Goal: Information Seeking & Learning: Learn about a topic

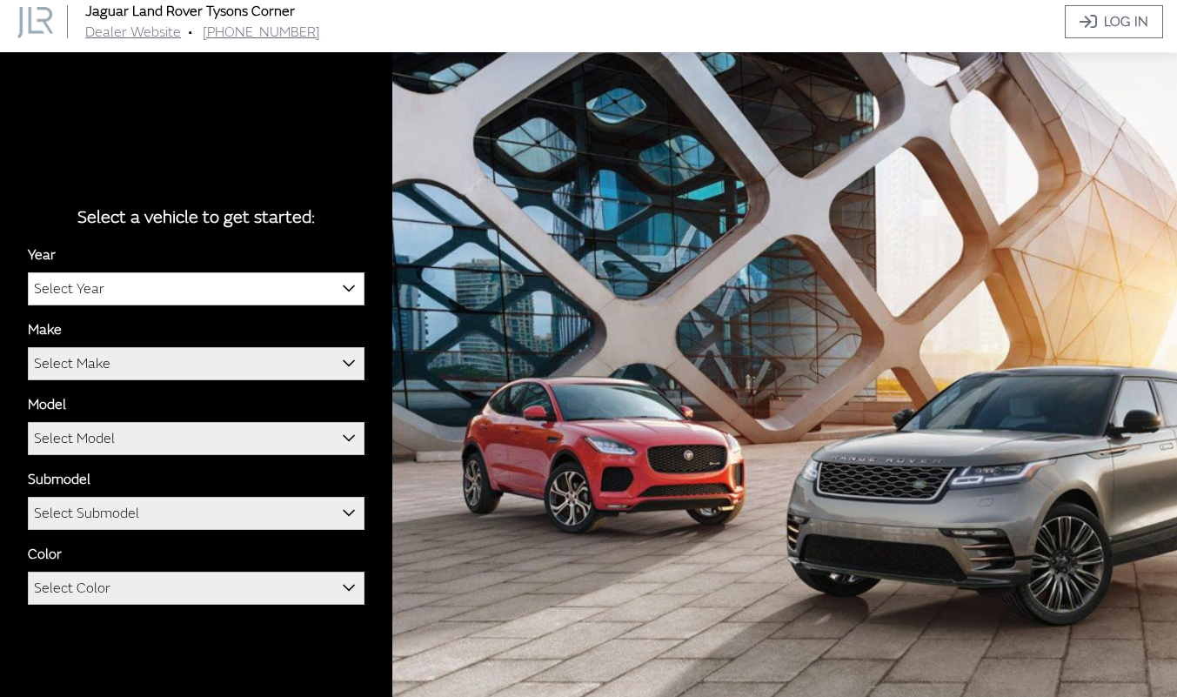
scroll to position [61, 0]
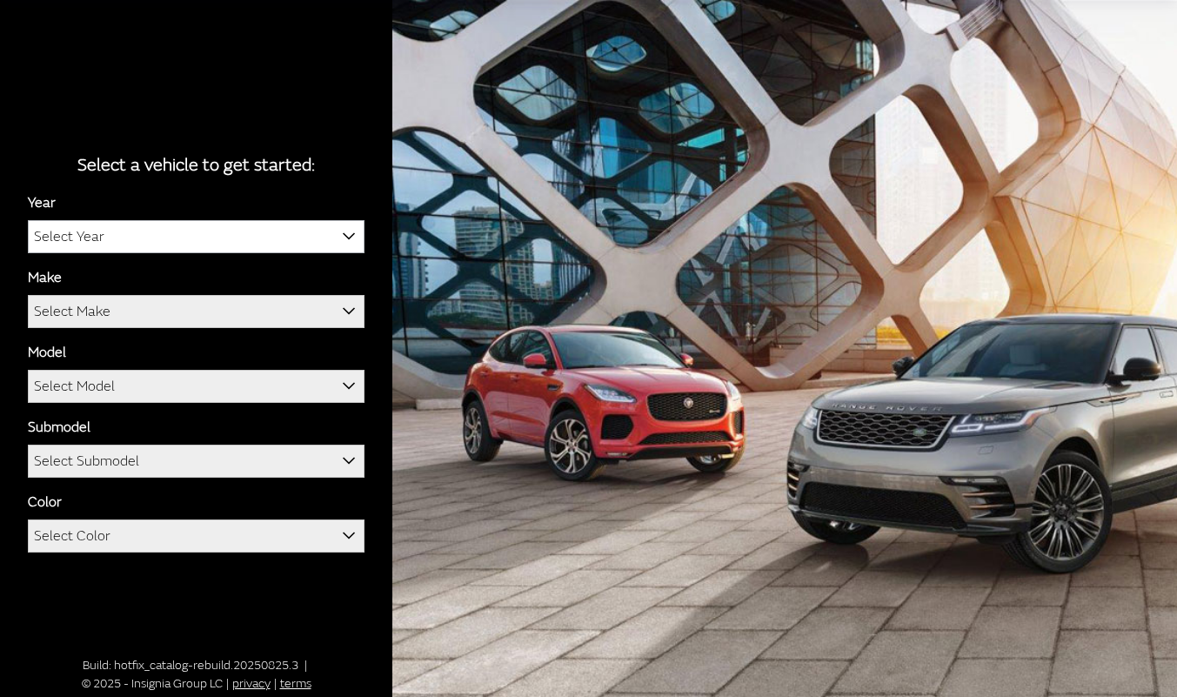
click at [185, 248] on span "Select Year" at bounding box center [196, 236] width 335 height 31
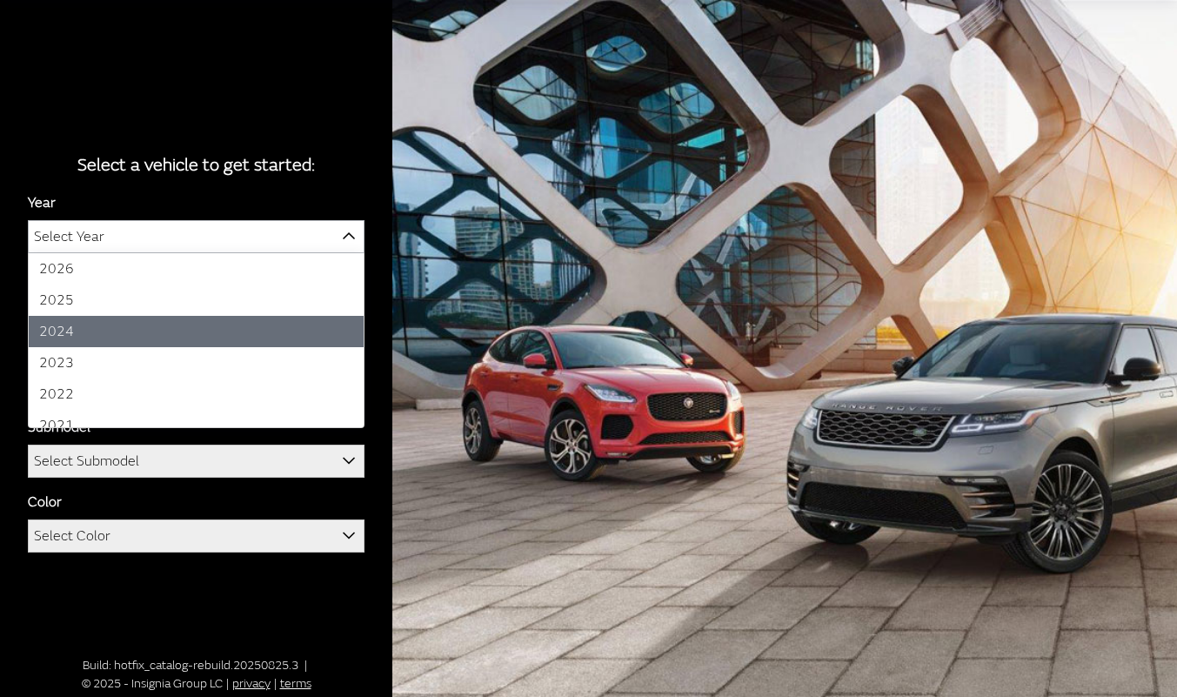
select select "42"
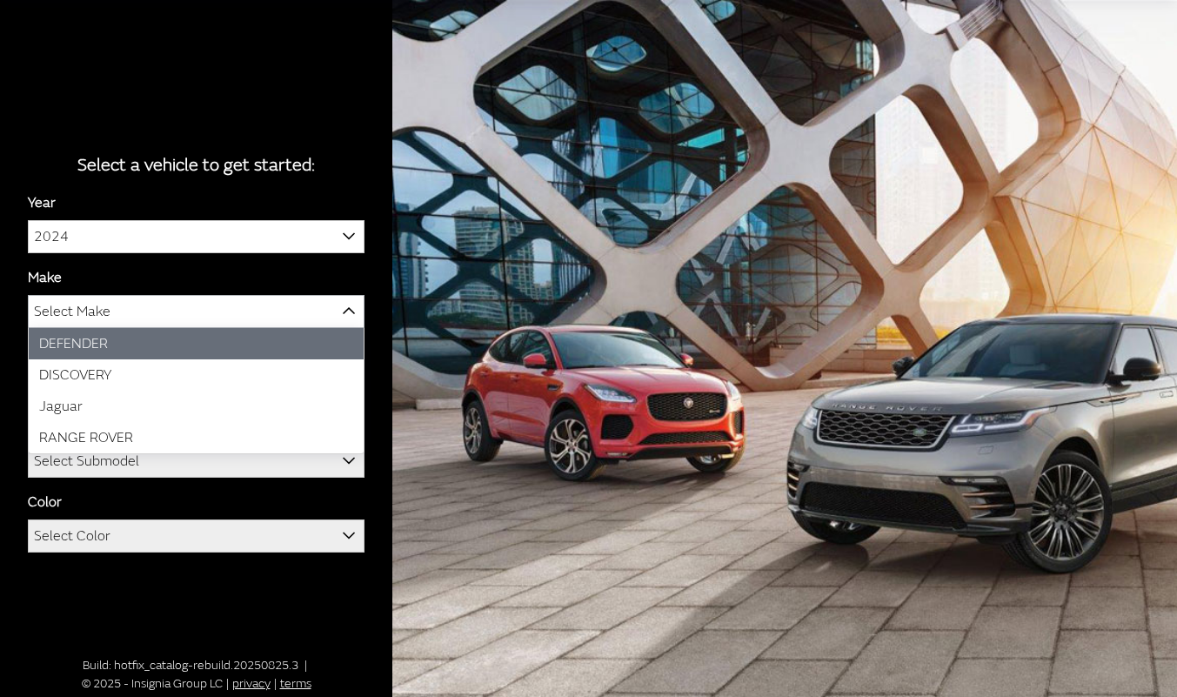
click at [192, 326] on span "Select Make" at bounding box center [196, 311] width 335 height 31
select select "64"
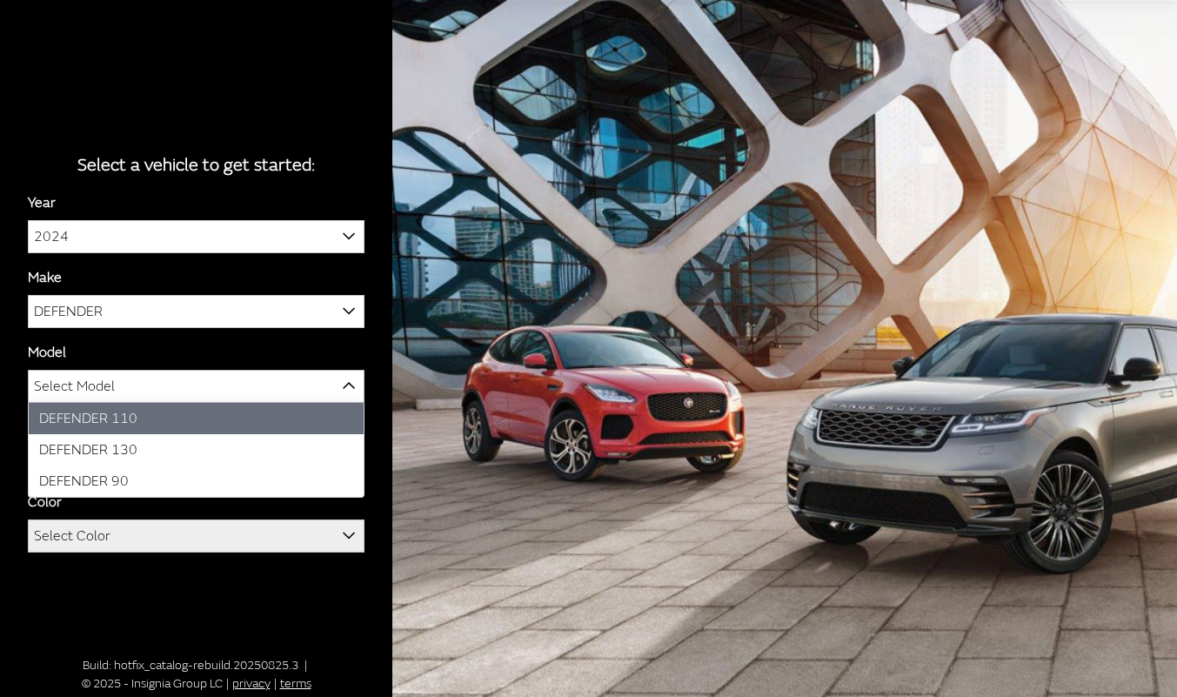
click at [158, 396] on span "Select Model" at bounding box center [196, 386] width 335 height 31
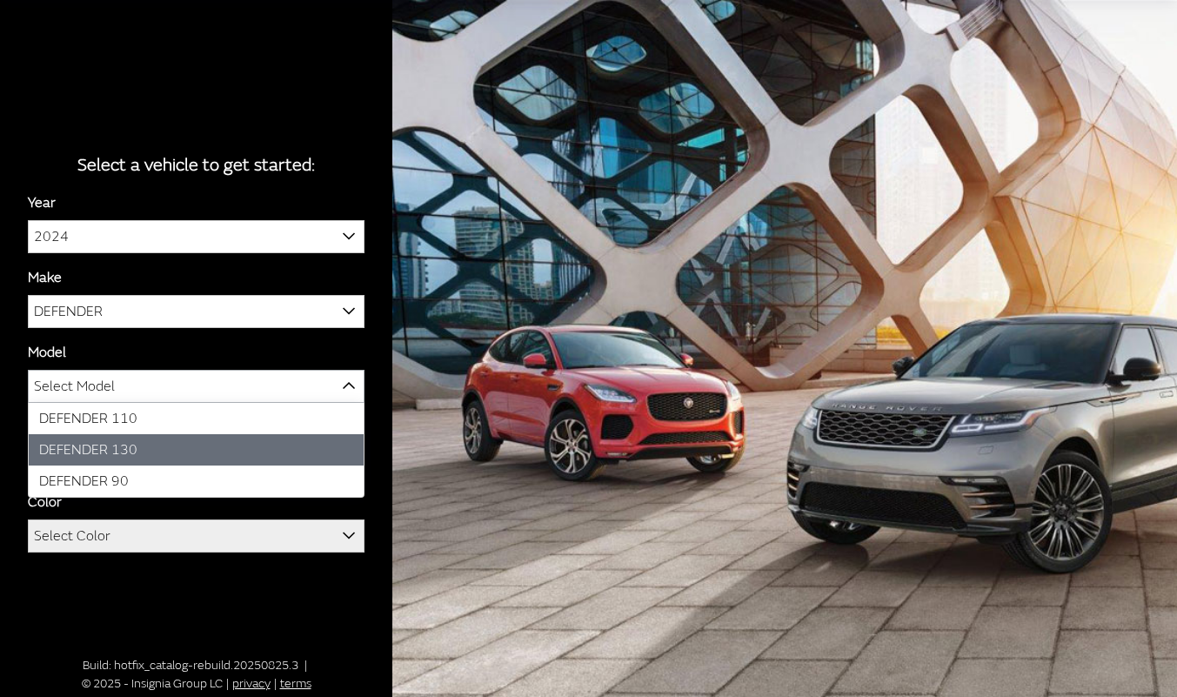
select select "1343"
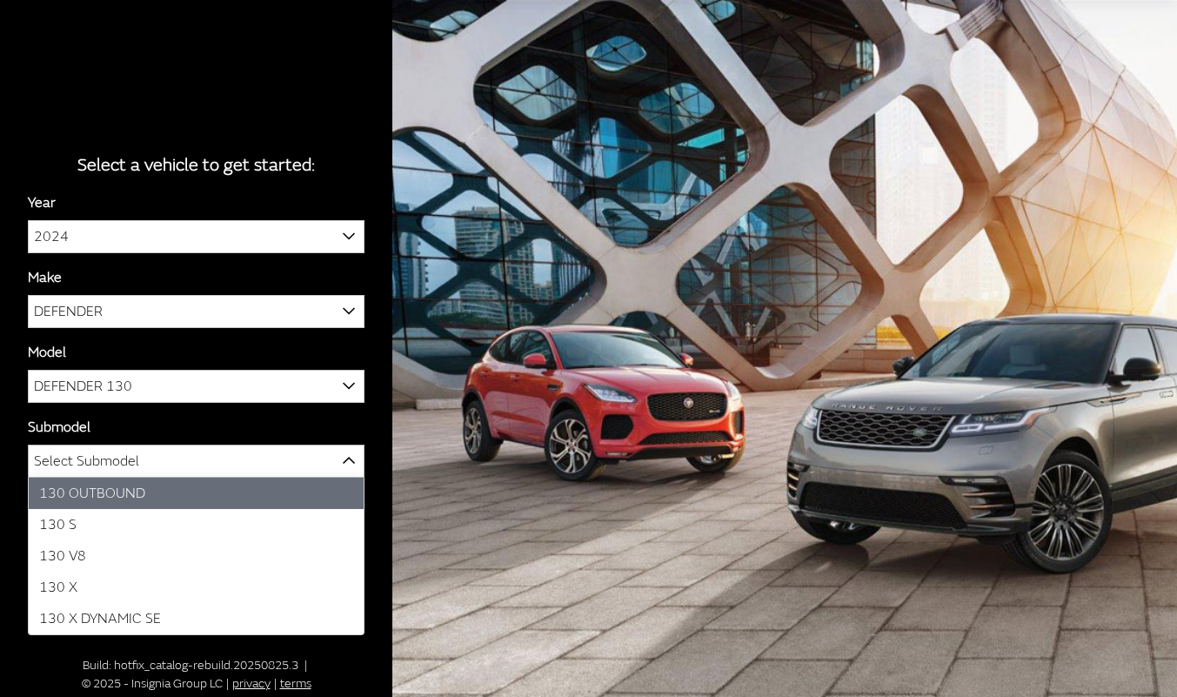
click at [202, 455] on span "Select Submodel" at bounding box center [196, 460] width 335 height 31
select select "4252"
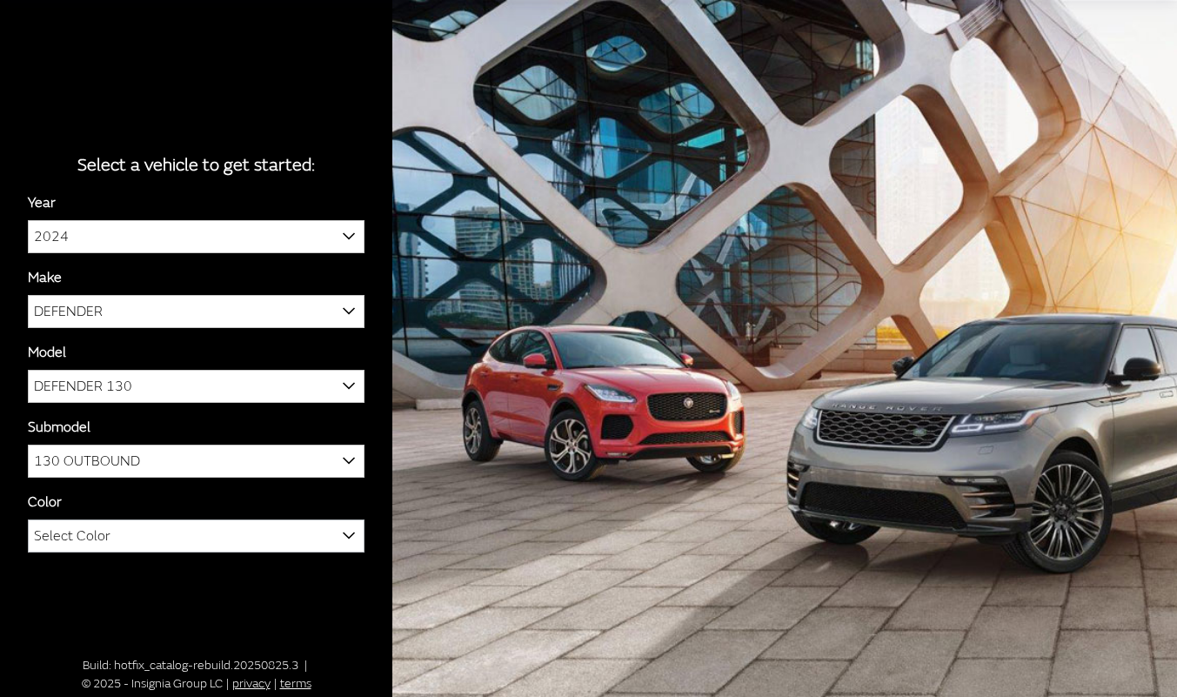
click at [184, 532] on span "Select Color" at bounding box center [196, 535] width 335 height 31
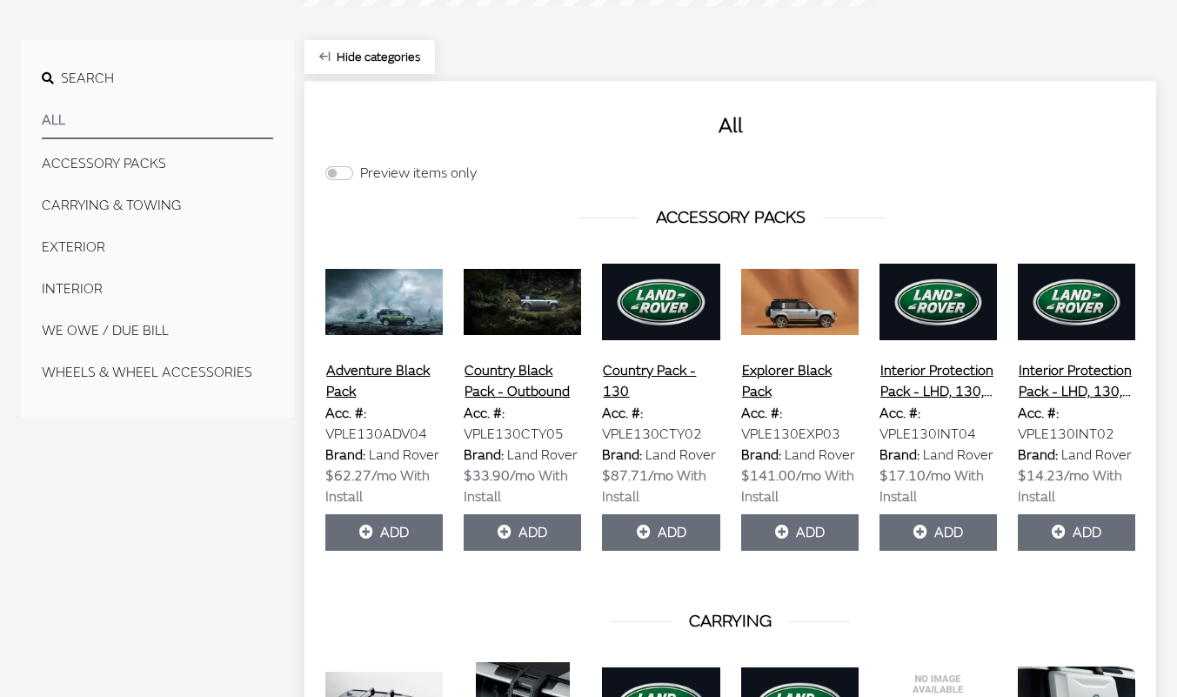
scroll to position [591, 0]
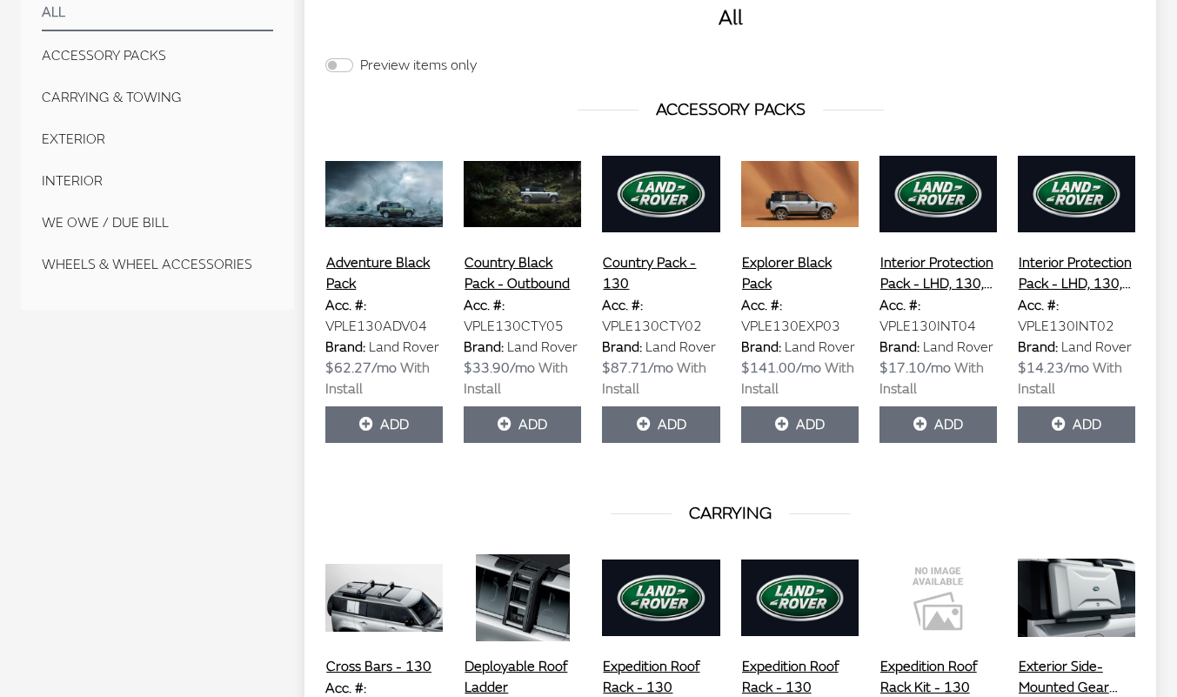
click at [384, 264] on button "Adventure Black Pack" at bounding box center [383, 273] width 117 height 44
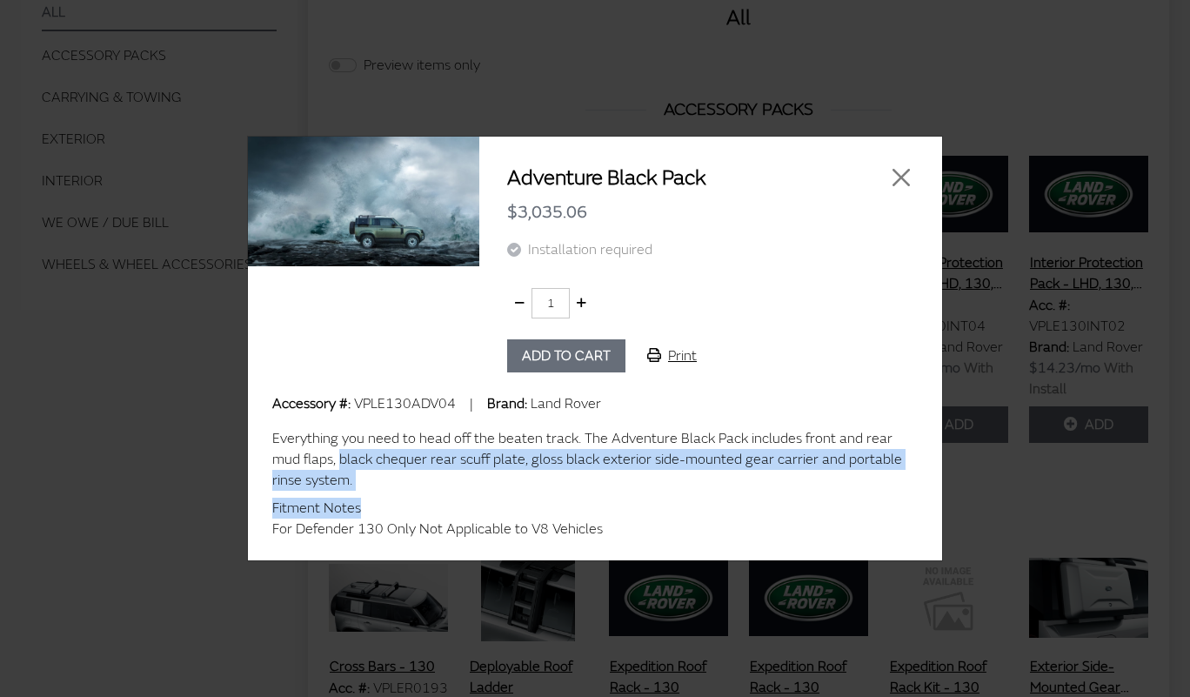
drag, startPoint x: 307, startPoint y: 459, endPoint x: 633, endPoint y: 502, distance: 328.3
click at [633, 502] on div "Everything you need to head off the beaten track. The Adventure Black Pack incl…" at bounding box center [595, 480] width 646 height 118
click at [298, 224] on img at bounding box center [363, 201] width 231 height 131
click at [408, 263] on img at bounding box center [363, 201] width 231 height 131
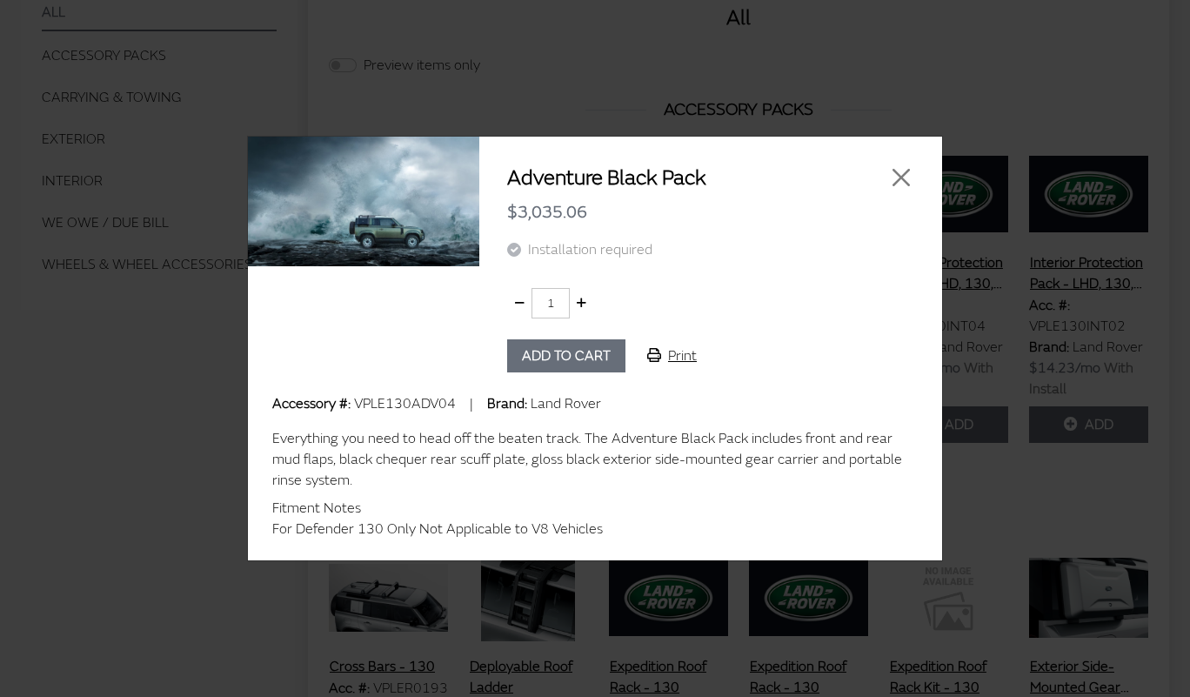
click at [886, 180] on div at bounding box center [888, 178] width 71 height 28
click at [890, 178] on button "Close" at bounding box center [901, 177] width 26 height 26
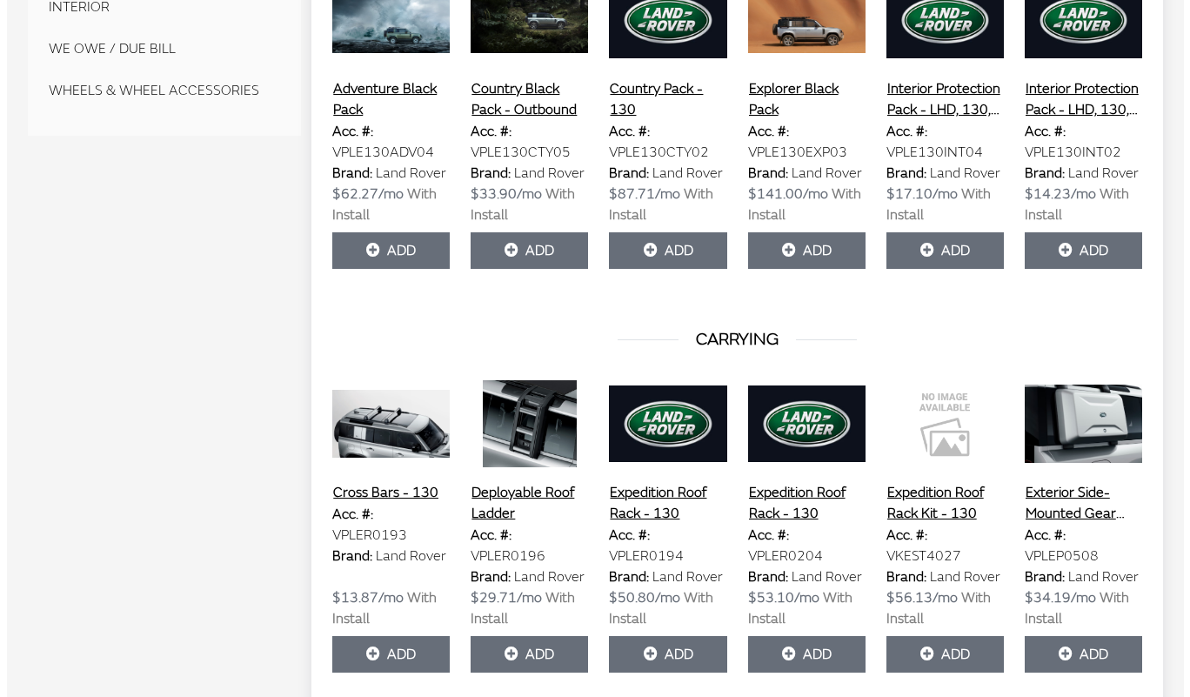
scroll to position [1026, 0]
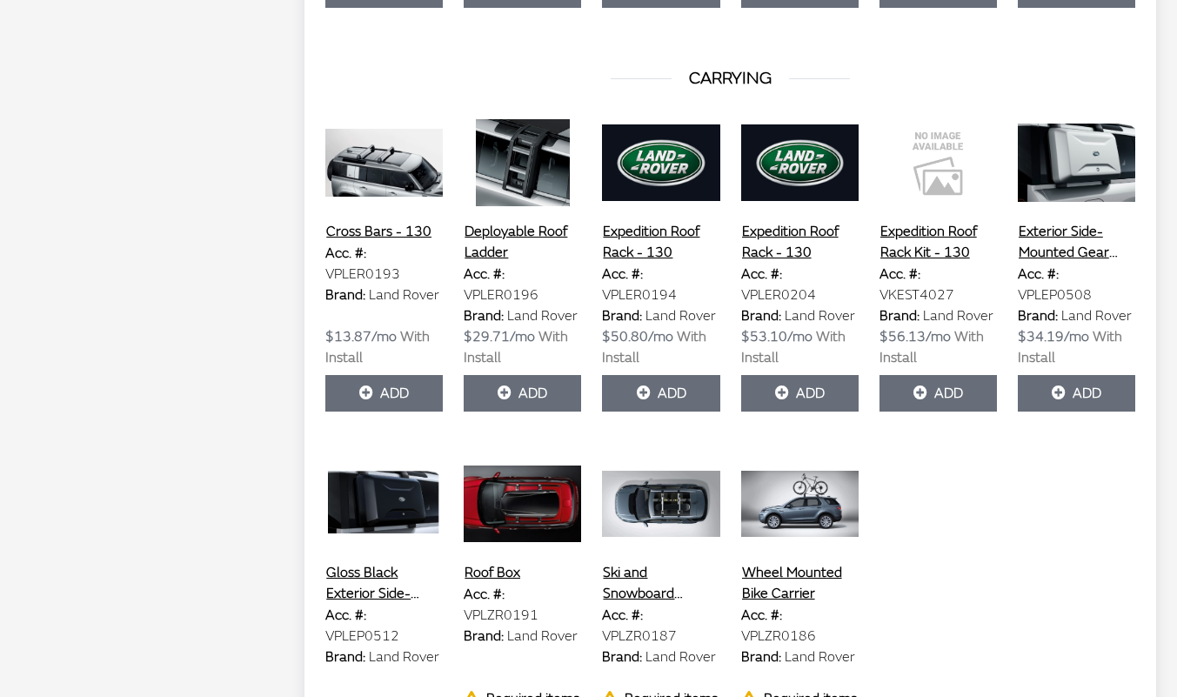
click at [1058, 231] on button "Exterior Side-Mounted Gear Carrier - 130" at bounding box center [1076, 242] width 117 height 44
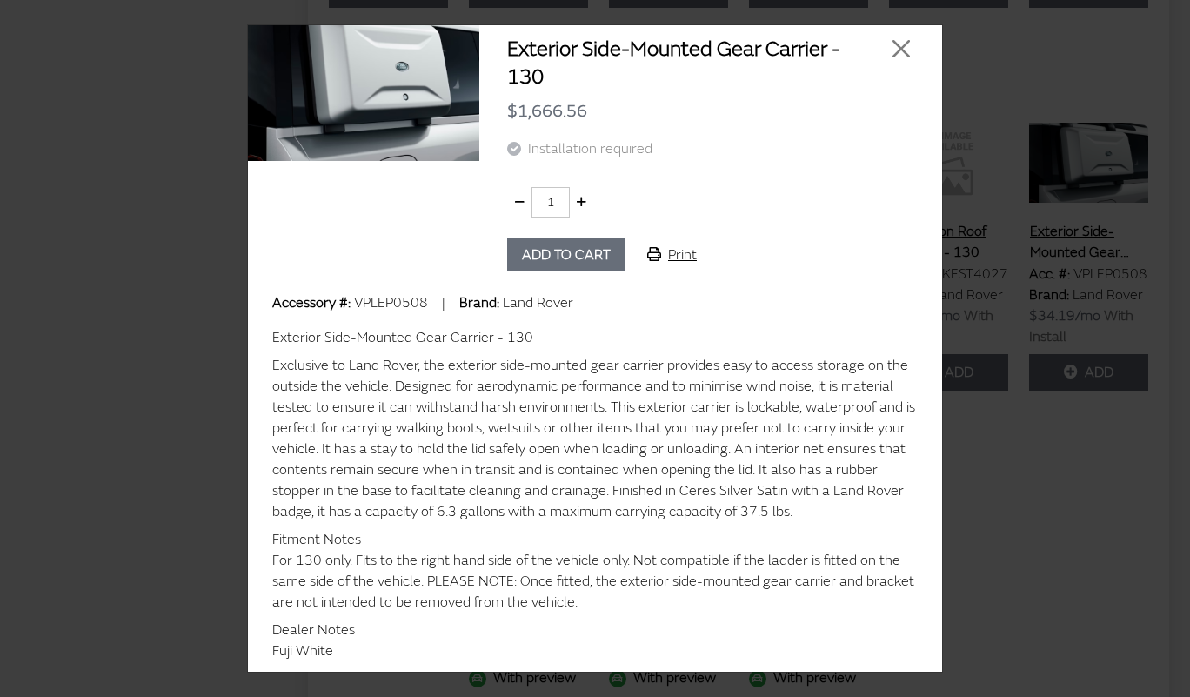
scroll to position [0, 0]
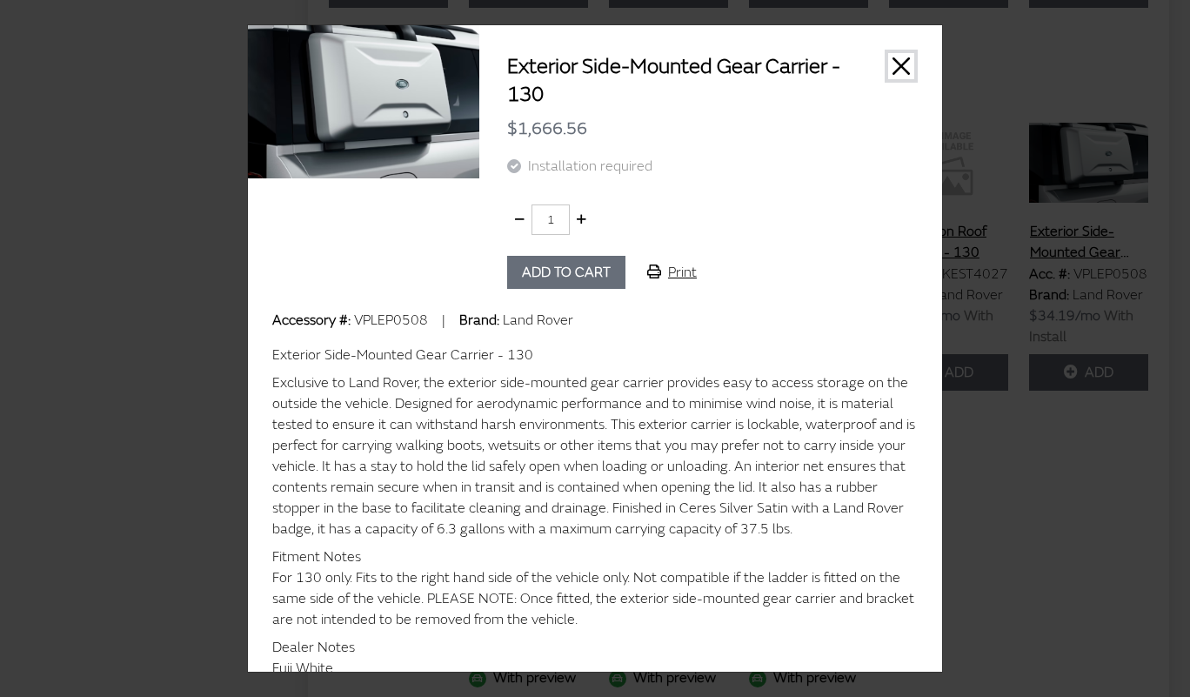
click at [888, 70] on button "Close" at bounding box center [901, 66] width 26 height 26
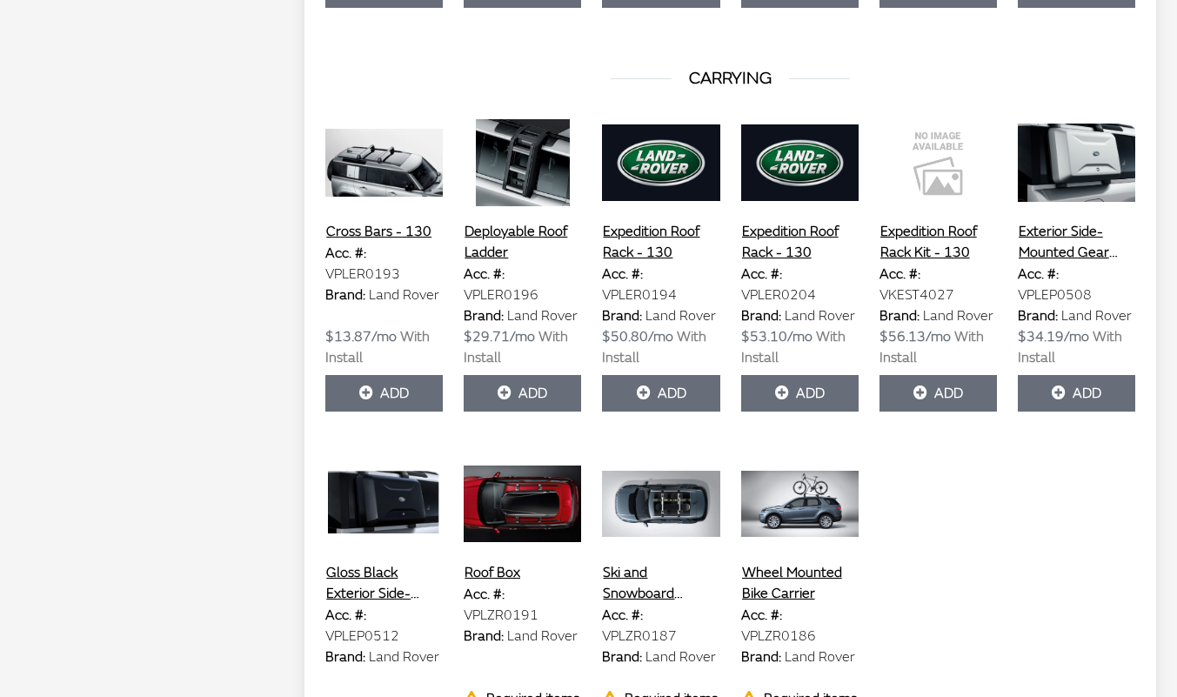
click at [618, 561] on button "Ski and Snowboard Carrier" at bounding box center [660, 583] width 117 height 44
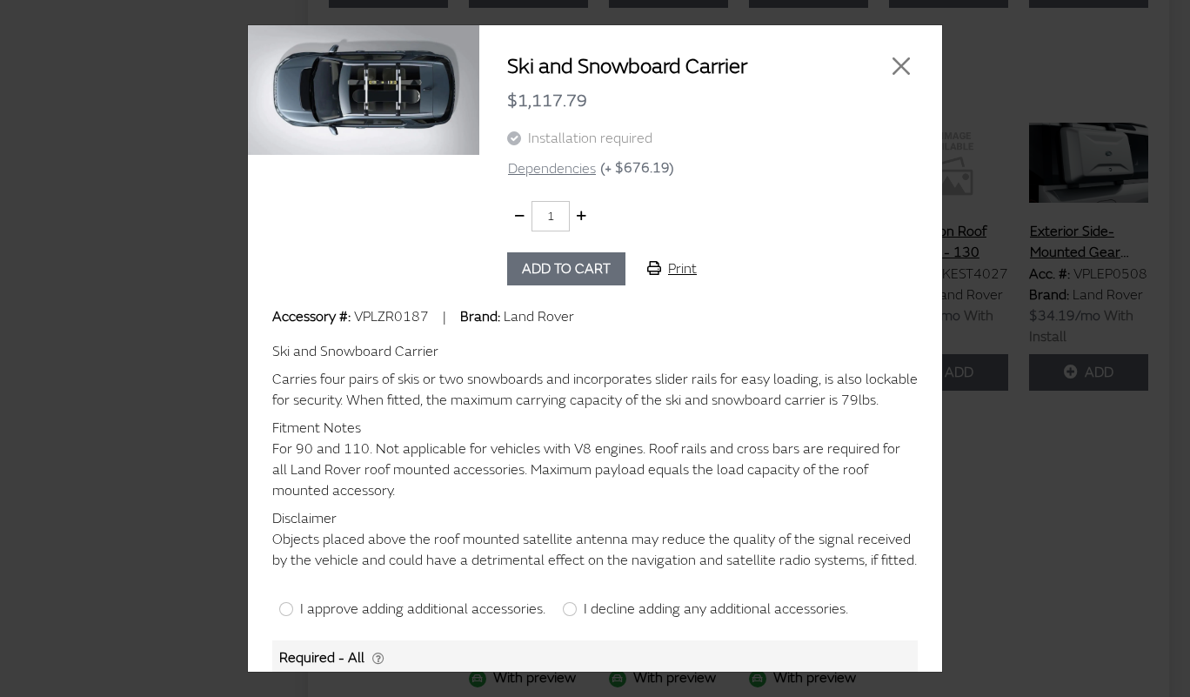
click at [379, 135] on img at bounding box center [363, 89] width 231 height 131
click at [896, 64] on button "Close" at bounding box center [901, 66] width 26 height 26
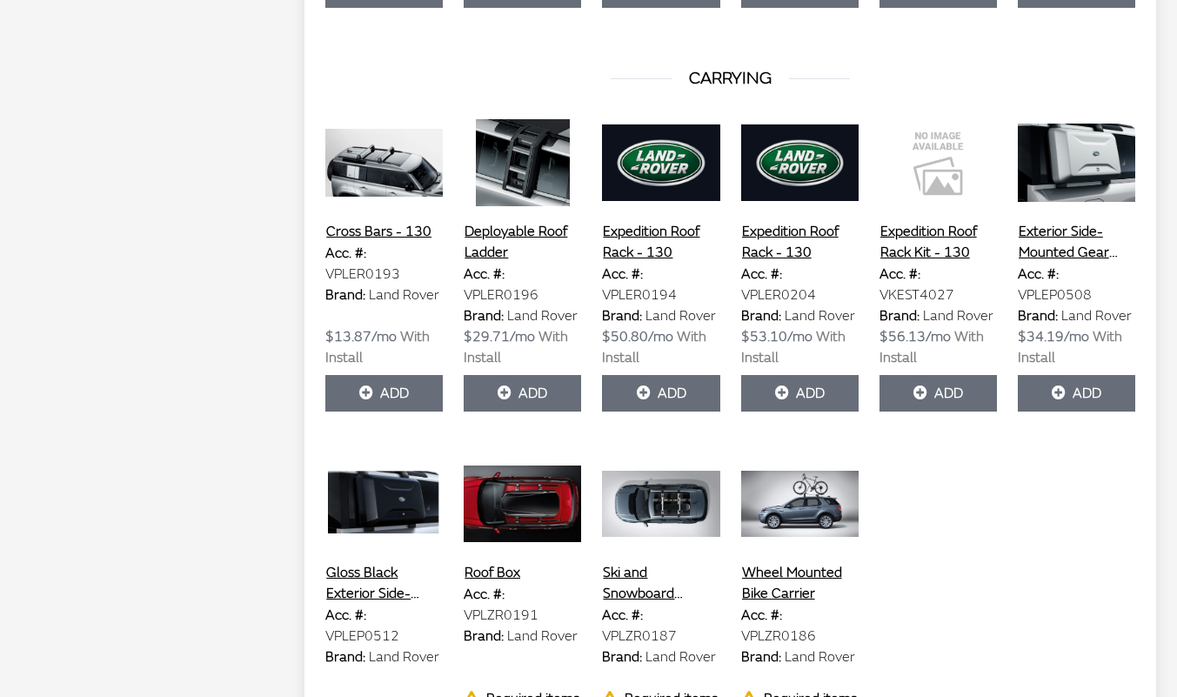
click at [802, 504] on img at bounding box center [799, 503] width 117 height 87
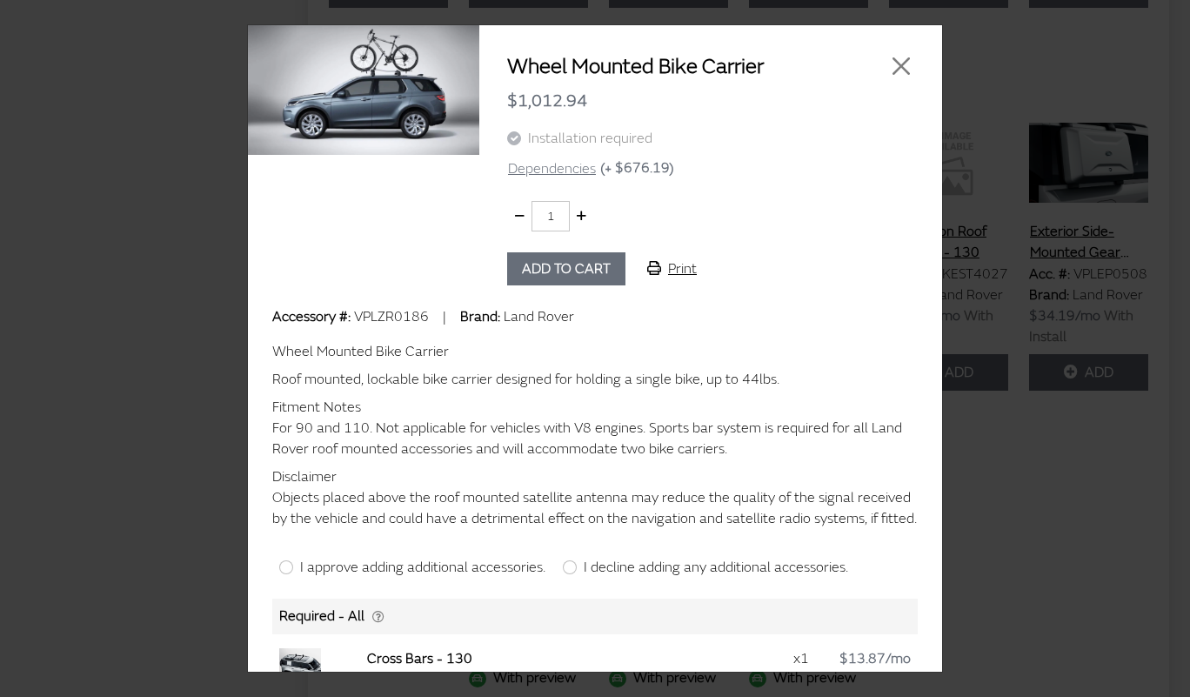
click at [389, 98] on img at bounding box center [363, 89] width 231 height 131
click at [888, 60] on button "Close" at bounding box center [901, 66] width 26 height 26
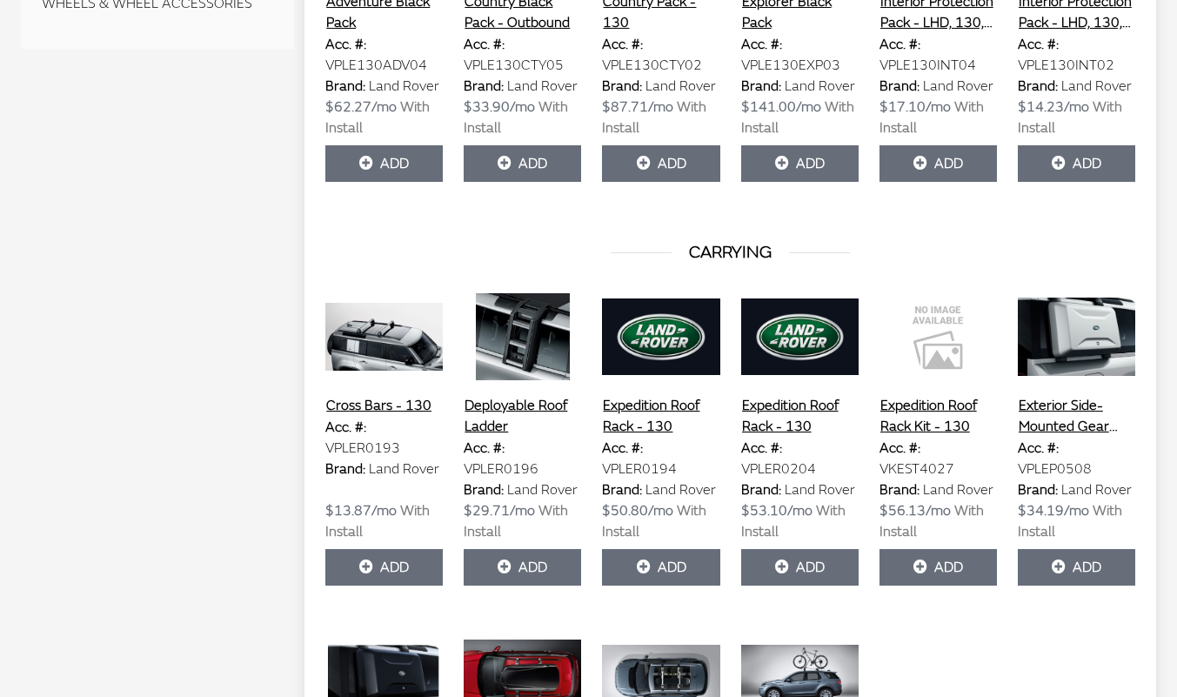
scroll to position [678, 0]
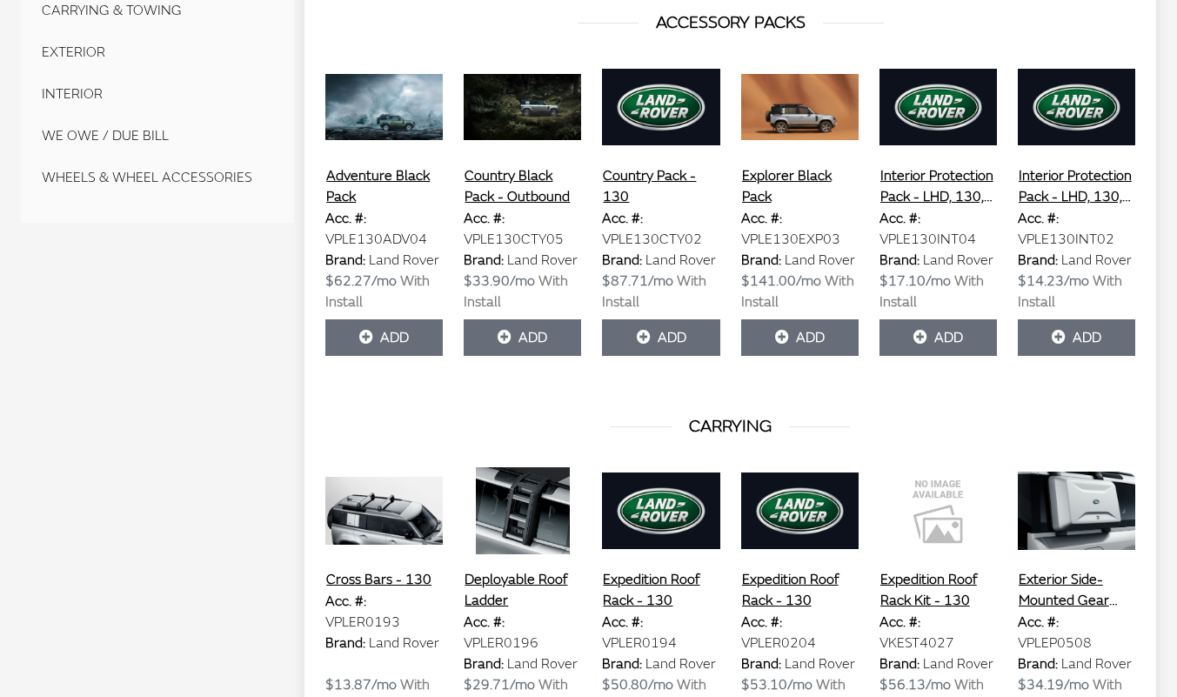
click at [514, 518] on img at bounding box center [522, 510] width 117 height 87
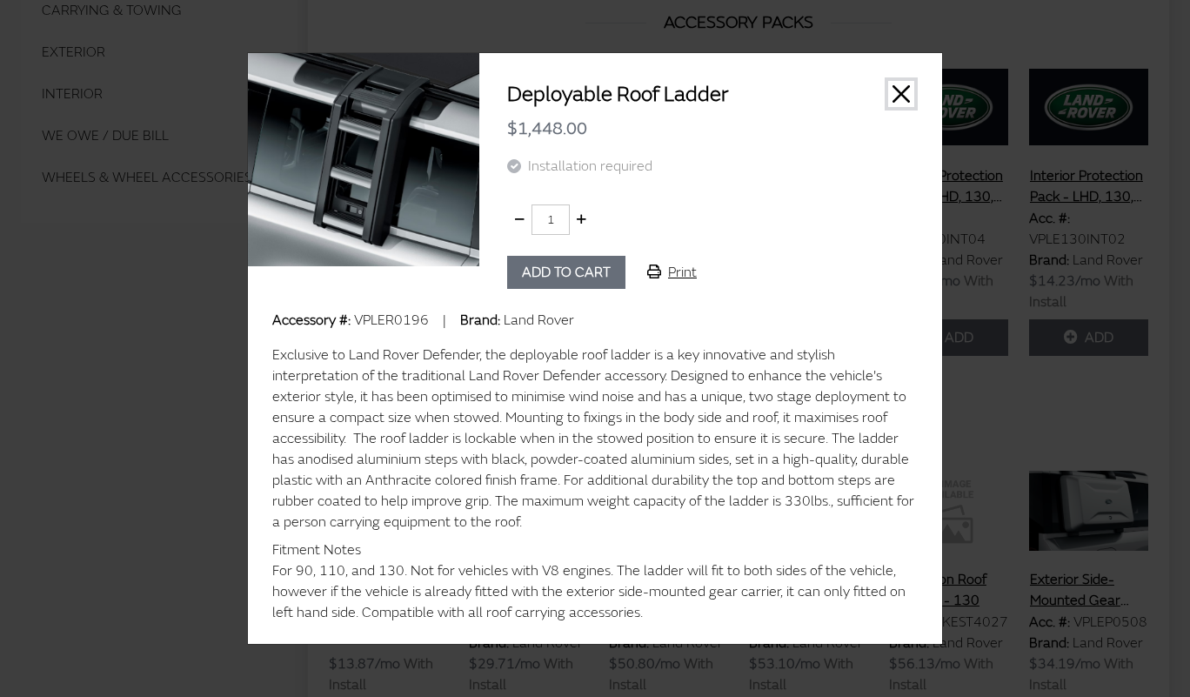
click at [904, 103] on button "Close" at bounding box center [901, 94] width 26 height 26
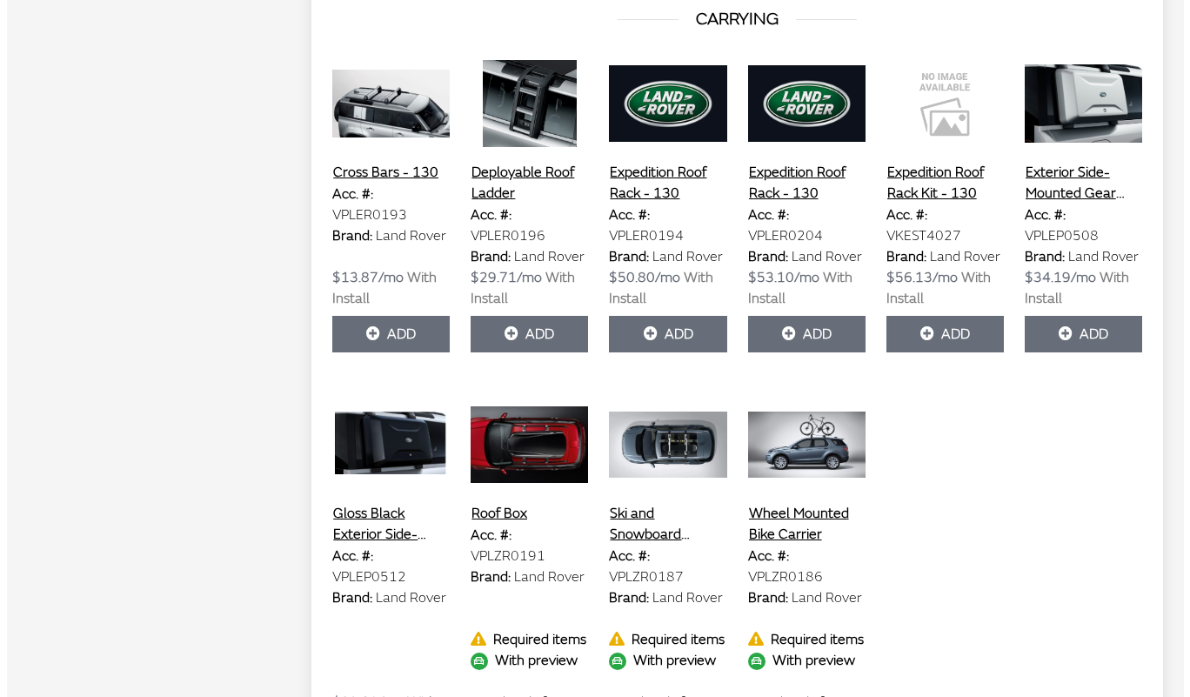
scroll to position [1026, 0]
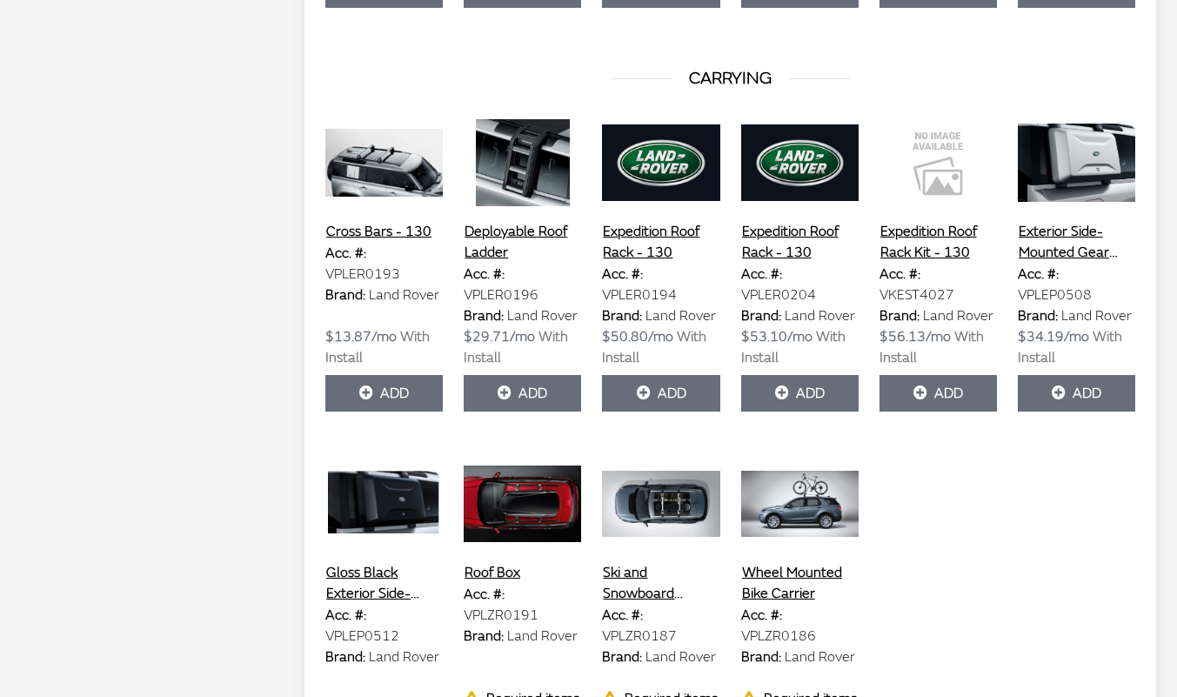
click at [532, 497] on img at bounding box center [522, 503] width 117 height 87
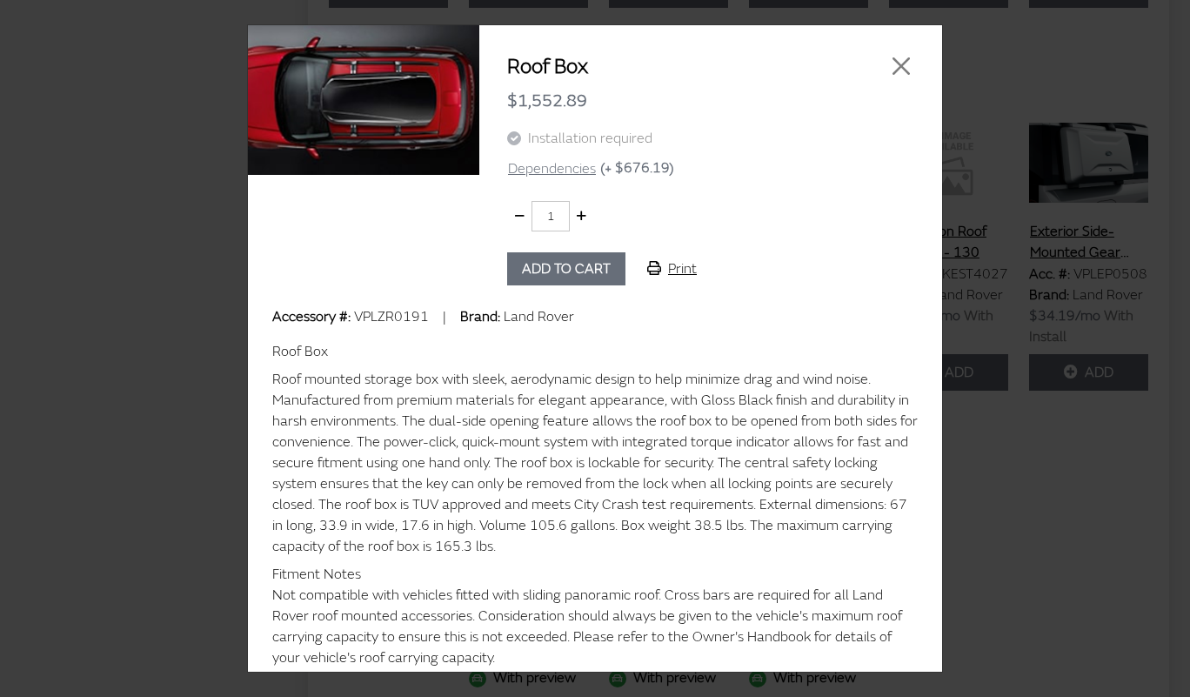
click at [338, 128] on img at bounding box center [363, 99] width 231 height 151
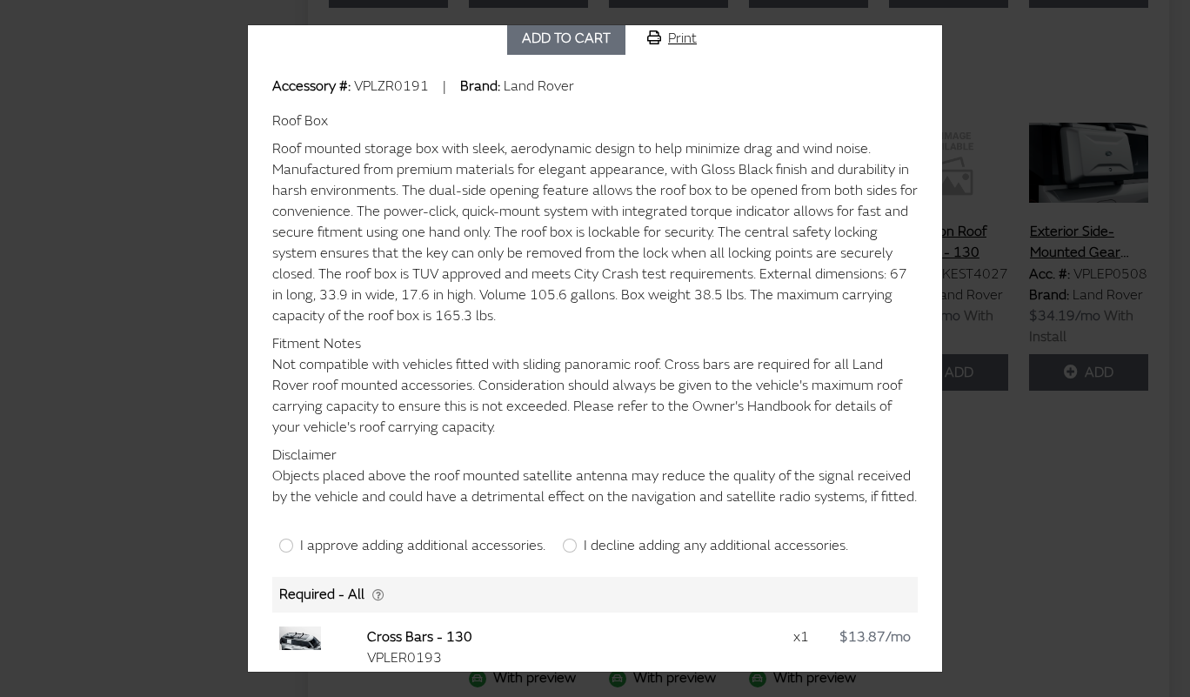
scroll to position [247, 0]
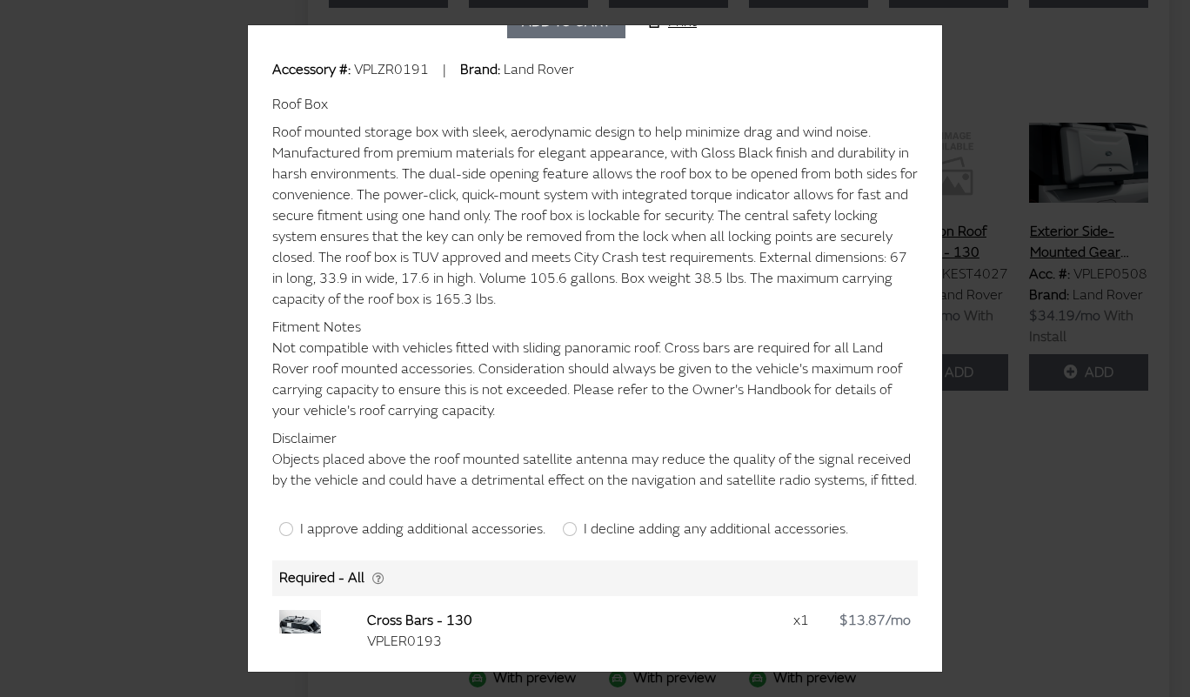
click at [986, 146] on div "Roof Box $1,552.89 Installation required Dependencies (+ $676.19) 1 Add to cart…" at bounding box center [595, 348] width 1190 height 697
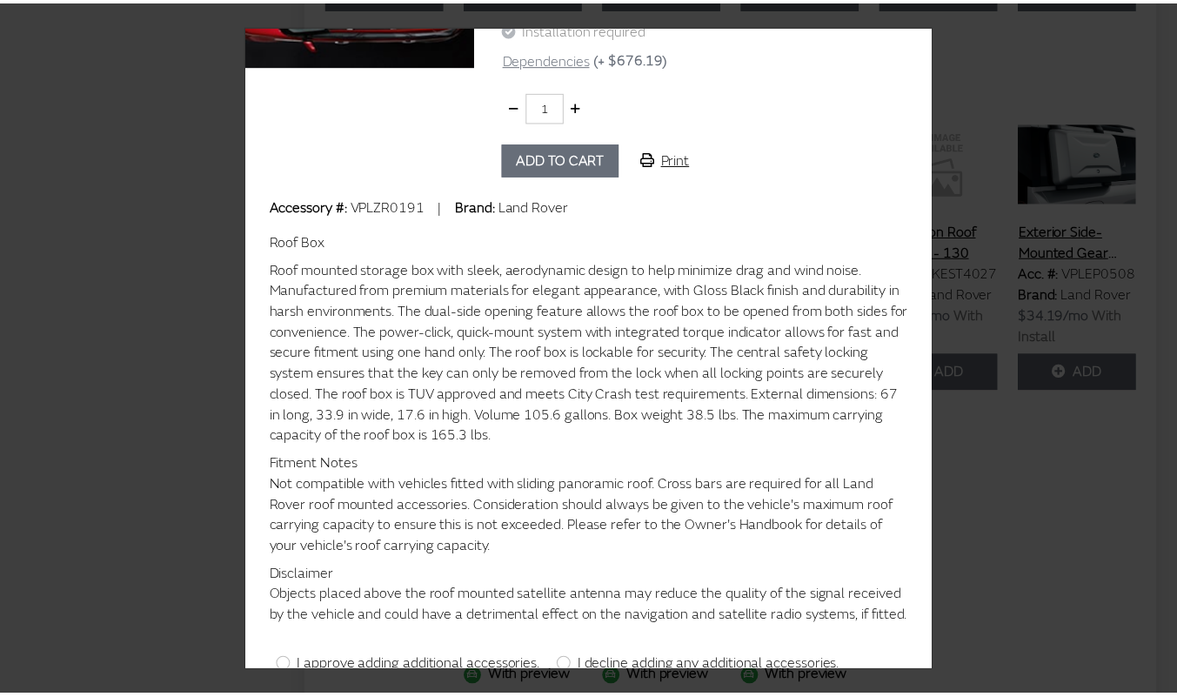
scroll to position [0, 0]
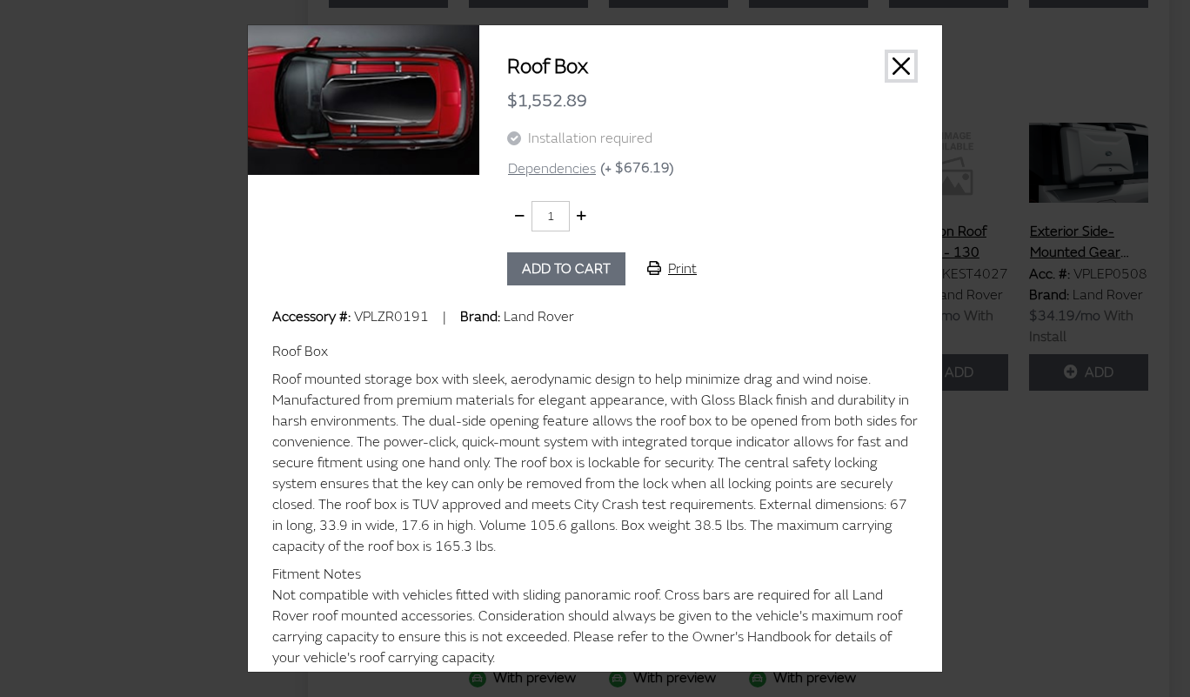
click at [894, 70] on button "Close" at bounding box center [901, 66] width 26 height 26
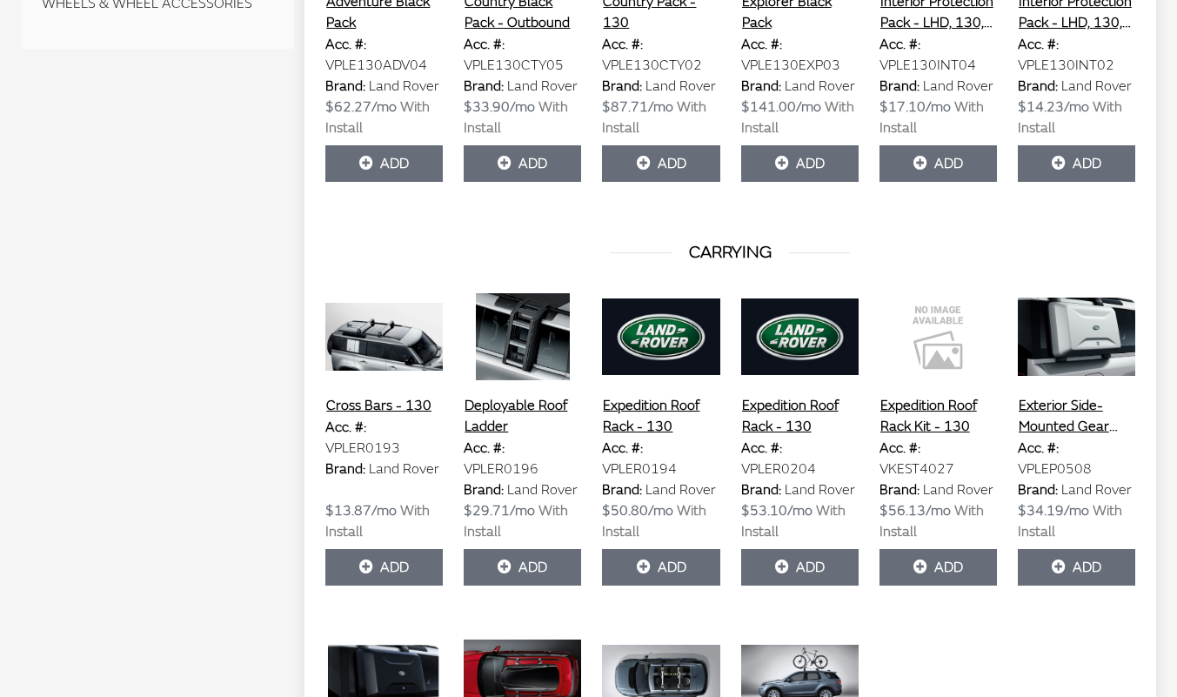
scroll to position [852, 0]
click at [940, 326] on img at bounding box center [938, 336] width 117 height 87
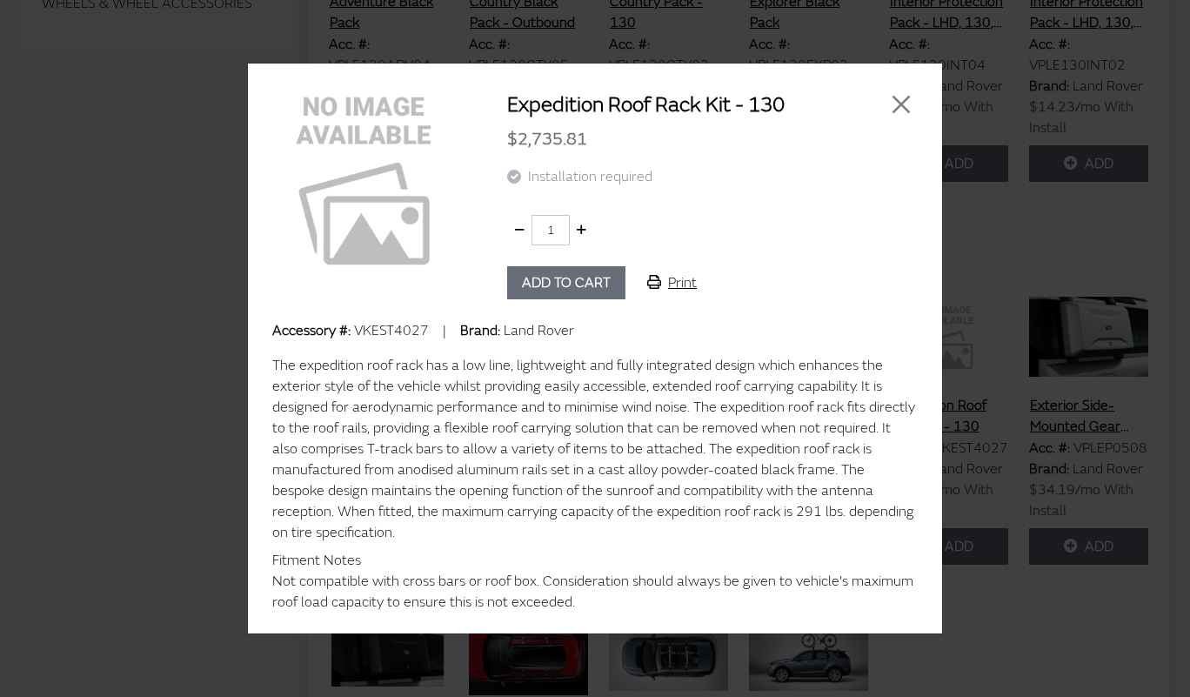
click at [401, 261] on img at bounding box center [363, 178] width 231 height 231
click at [901, 110] on button "Close" at bounding box center [901, 104] width 26 height 26
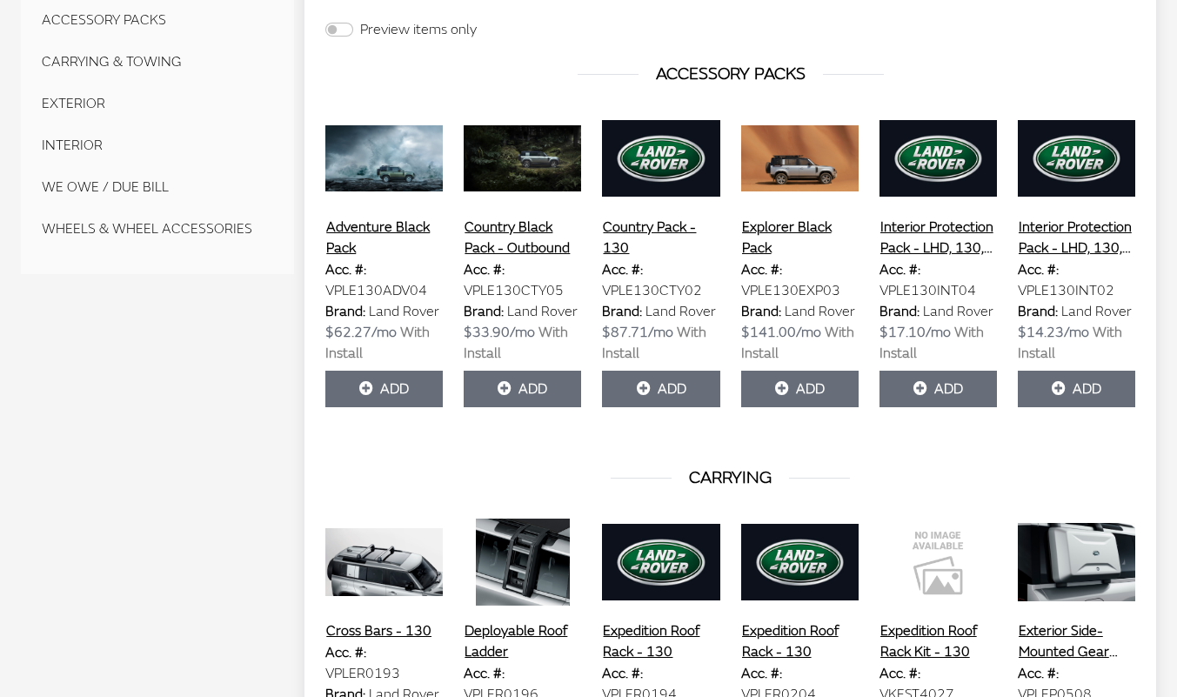
scroll to position [504, 0]
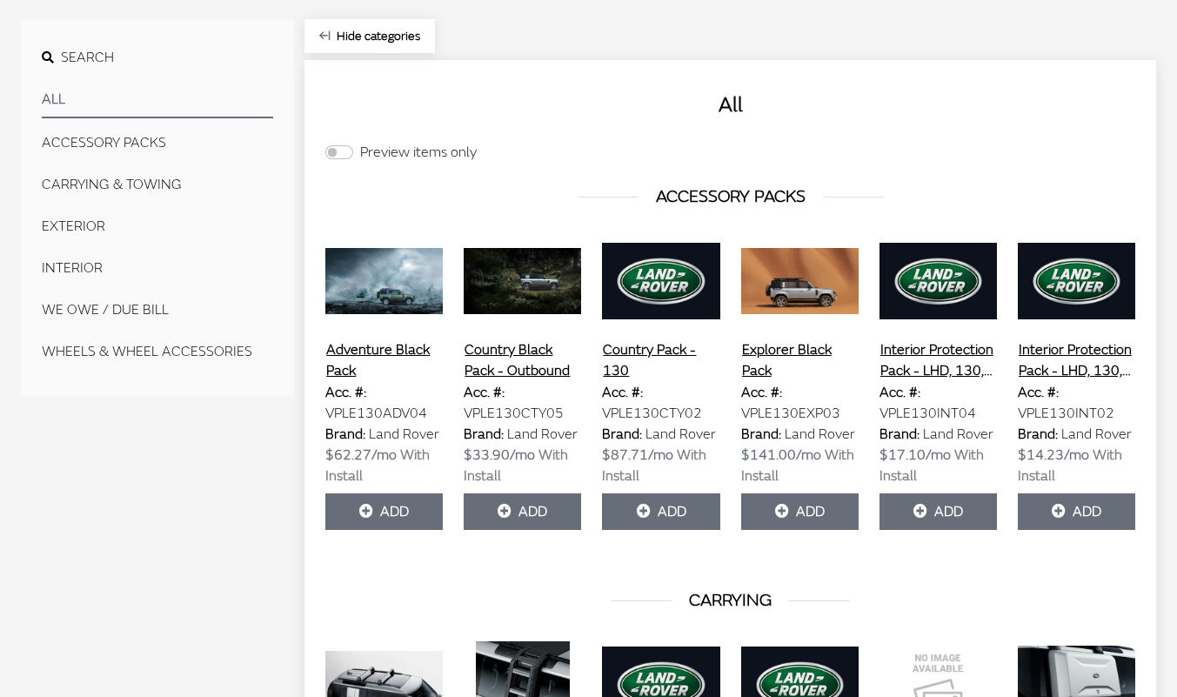
click at [815, 297] on img at bounding box center [799, 281] width 117 height 87
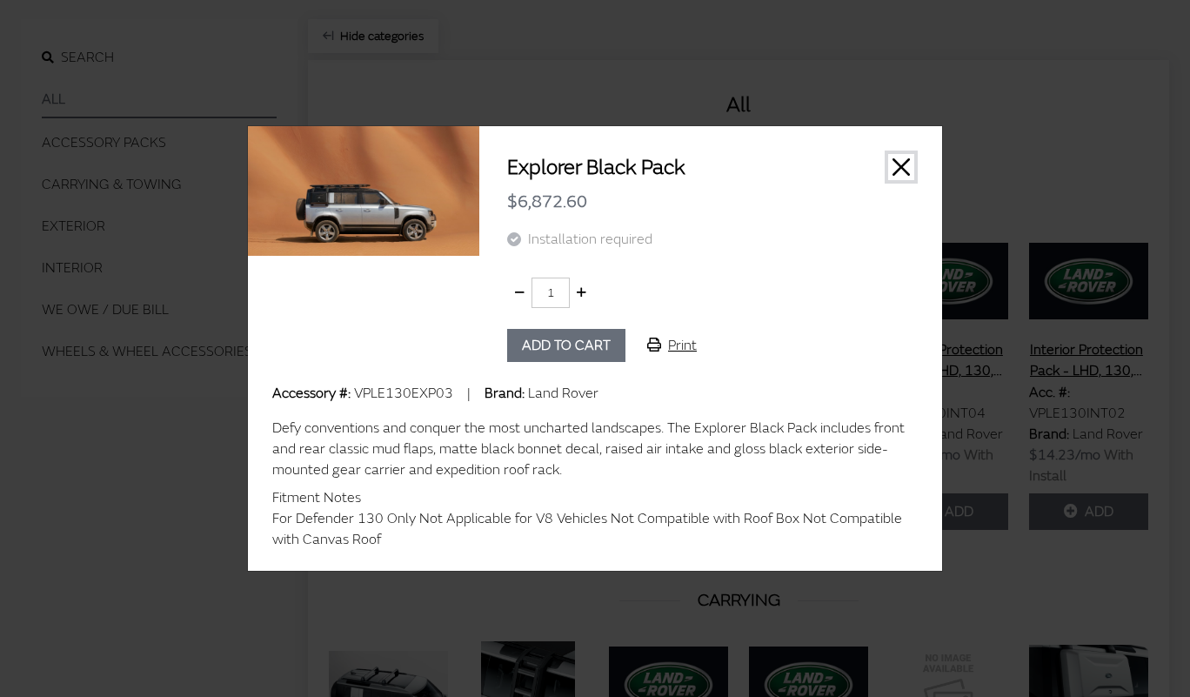
click at [909, 160] on button "Close" at bounding box center [901, 167] width 26 height 26
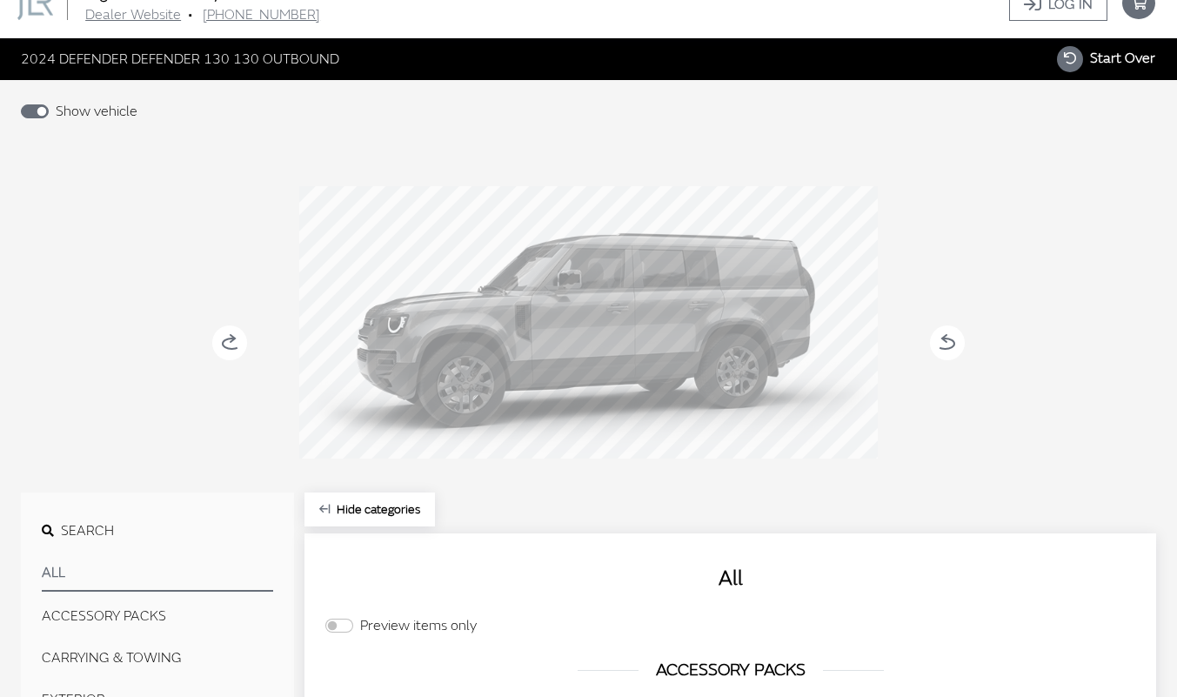
scroll to position [0, 0]
